Goal: Task Accomplishment & Management: Complete application form

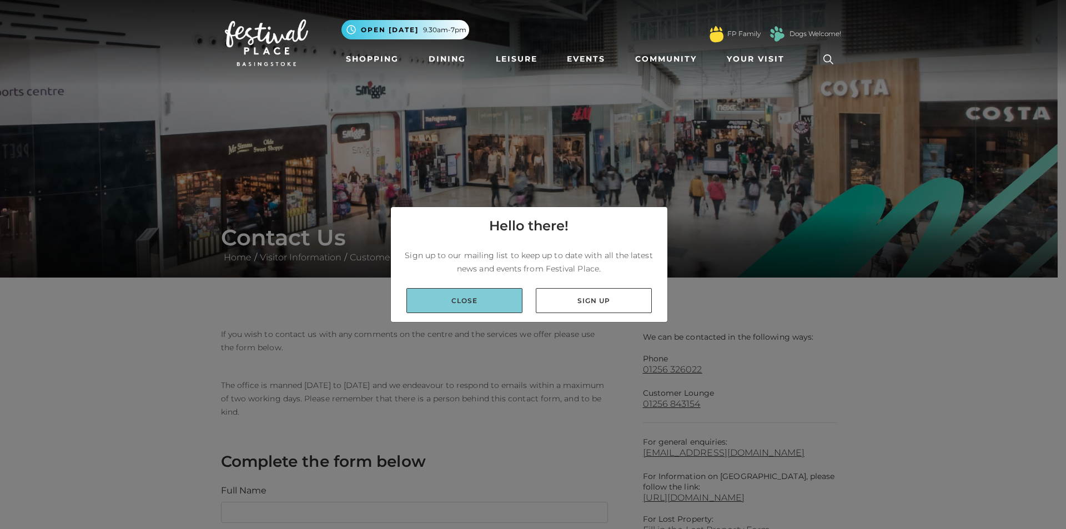
click at [497, 292] on link "Close" at bounding box center [464, 300] width 116 height 25
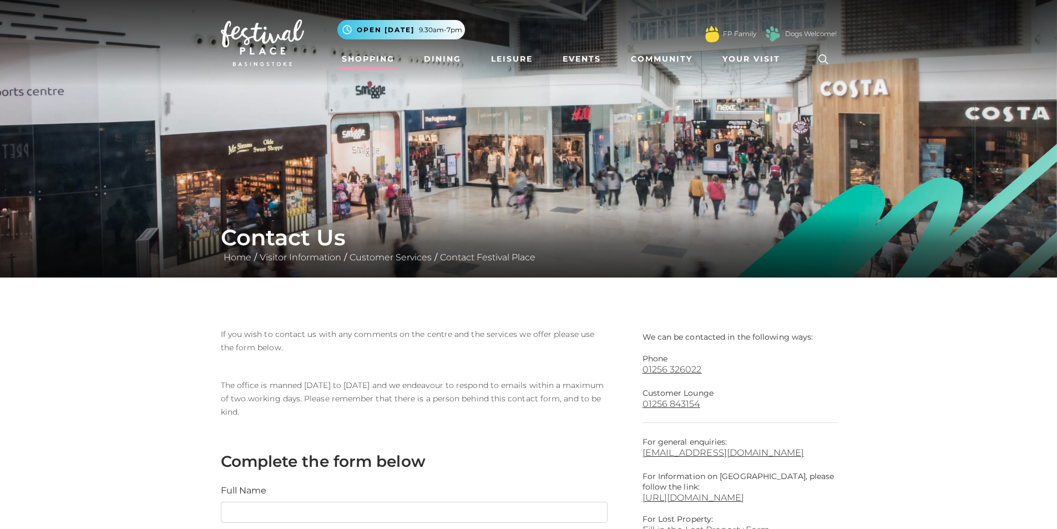
click at [370, 59] on link "Shopping" at bounding box center [368, 59] width 62 height 21
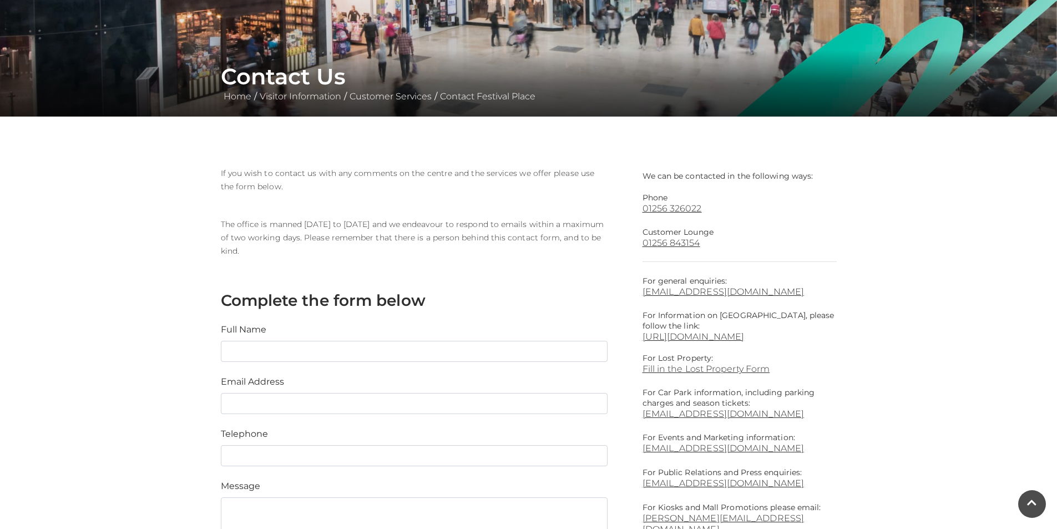
scroll to position [166, 0]
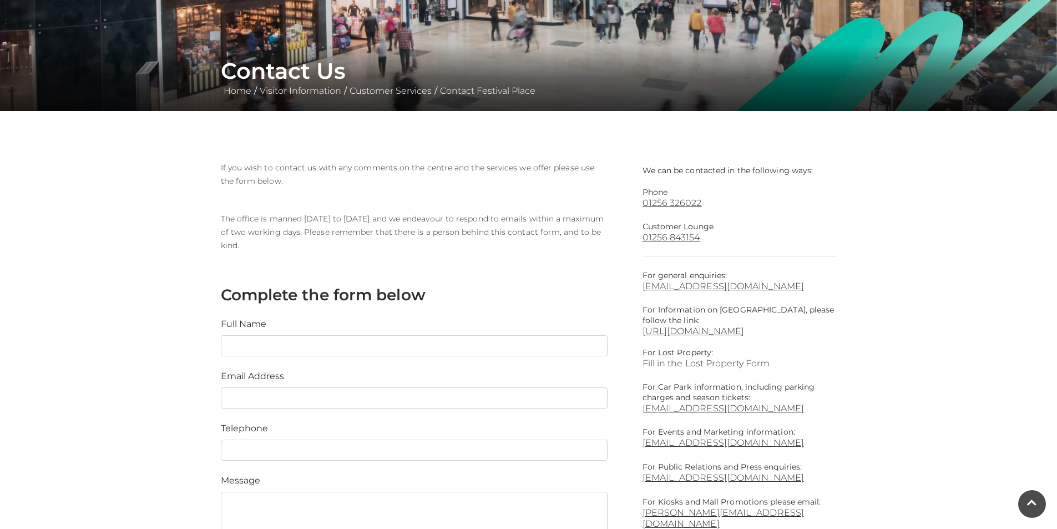
click at [658, 362] on link "Fill in the Lost Property Form" at bounding box center [740, 363] width 194 height 11
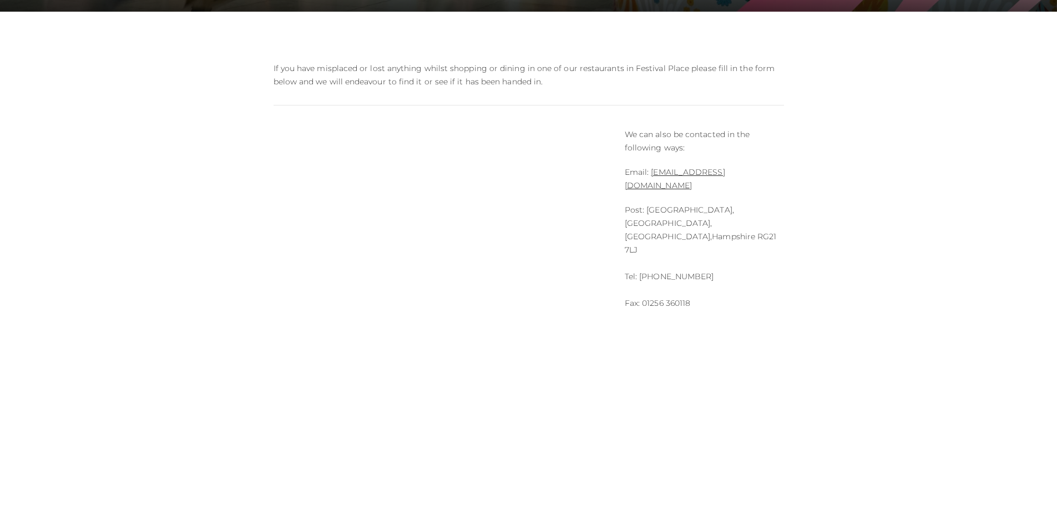
scroll to position [277, 0]
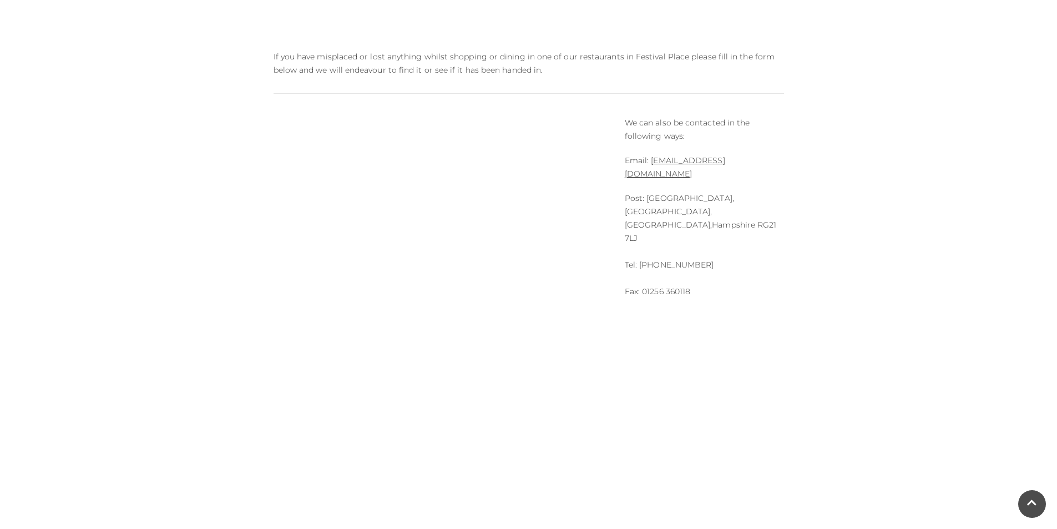
click at [986, 128] on main "Lost Property Home / Visitor Information / Customer Services / Lost Property If…" at bounding box center [528, 354] width 1057 height 1263
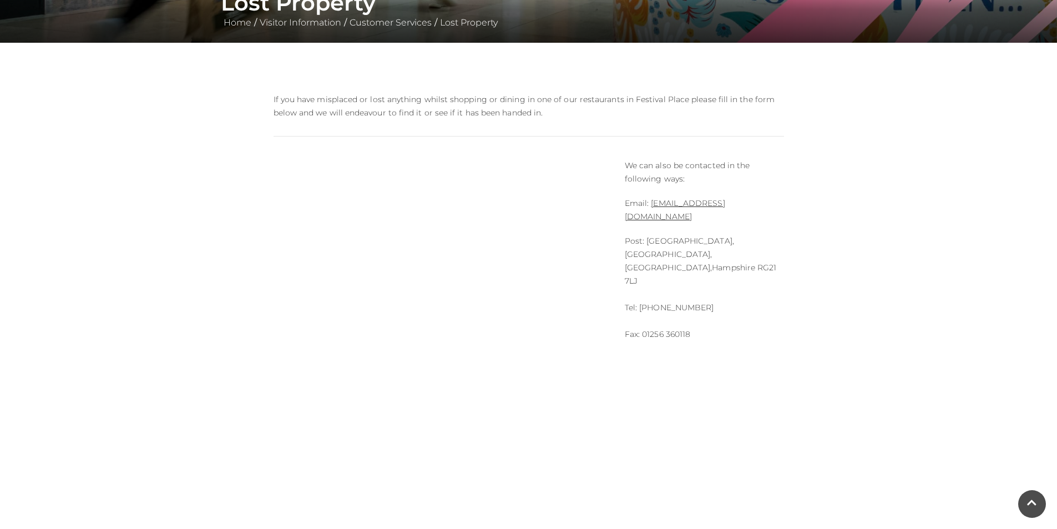
scroll to position [222, 0]
